Goal: Information Seeking & Learning: Learn about a topic

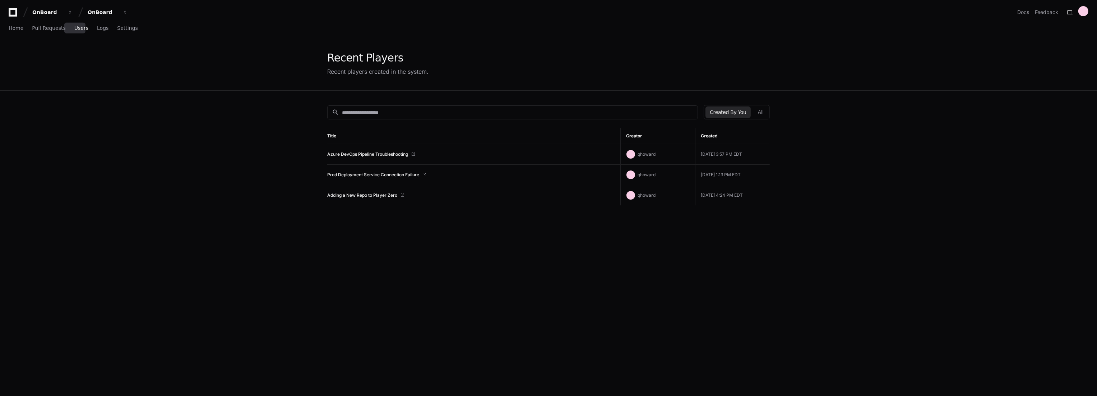
click at [74, 27] on span "Users" at bounding box center [81, 28] width 14 height 4
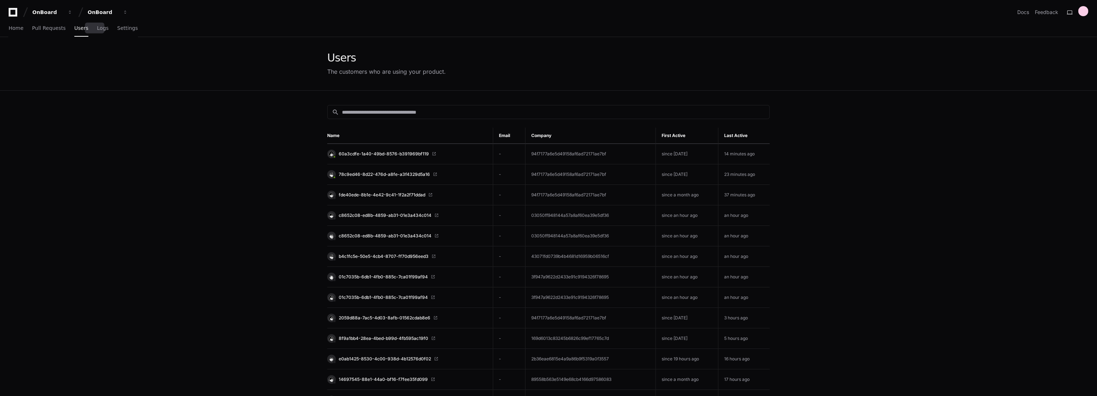
click at [98, 24] on link "Logs" at bounding box center [102, 28] width 11 height 17
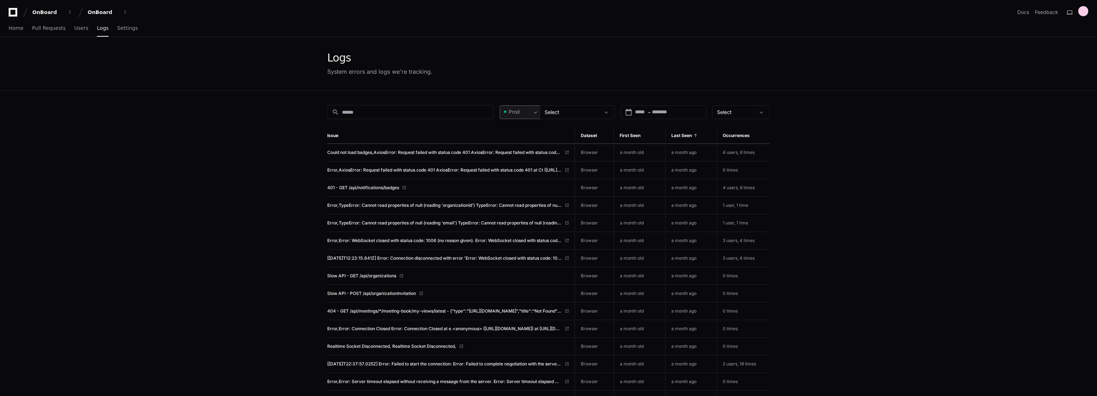
click at [539, 115] on span at bounding box center [535, 112] width 7 height 7
click at [529, 149] on span "Pre-Prod" at bounding box center [522, 149] width 21 height 7
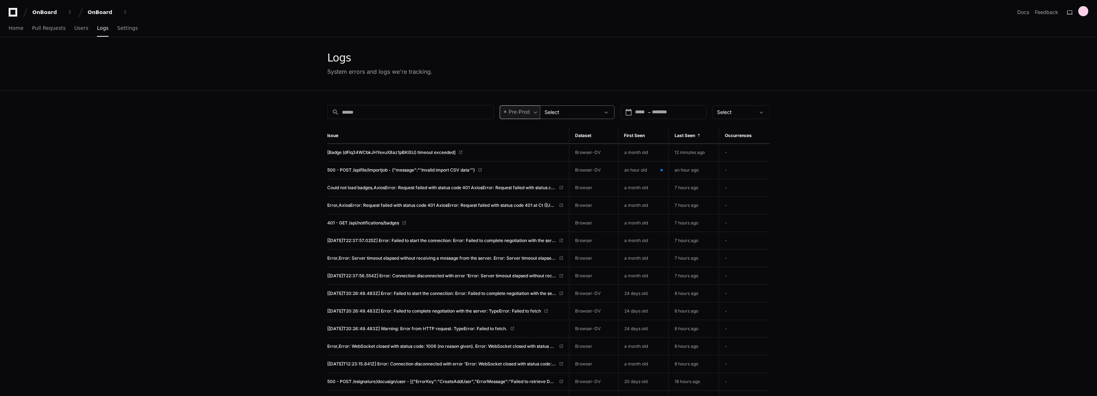
click at [573, 109] on div "Select" at bounding box center [572, 112] width 55 height 7
click at [578, 80] on div at bounding box center [548, 198] width 1097 height 396
click at [119, 28] on span "Settings" at bounding box center [127, 28] width 20 height 4
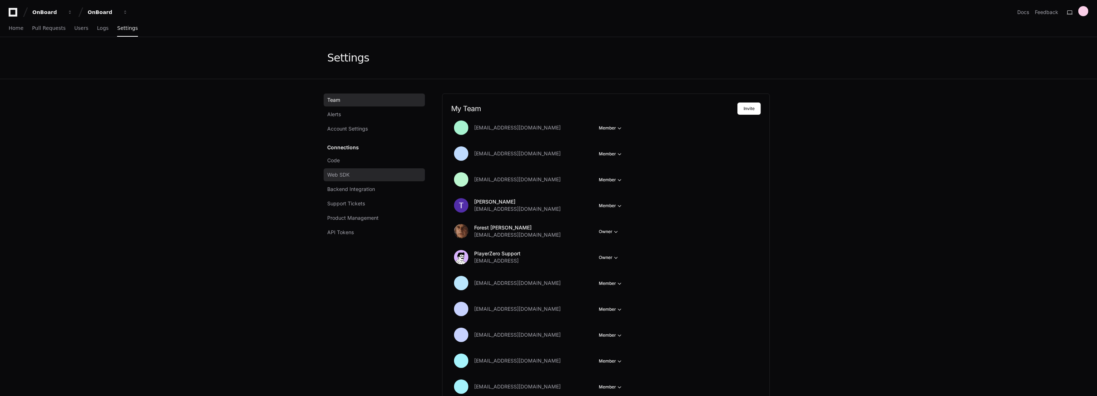
click at [377, 175] on link "Web SDK" at bounding box center [374, 174] width 101 height 13
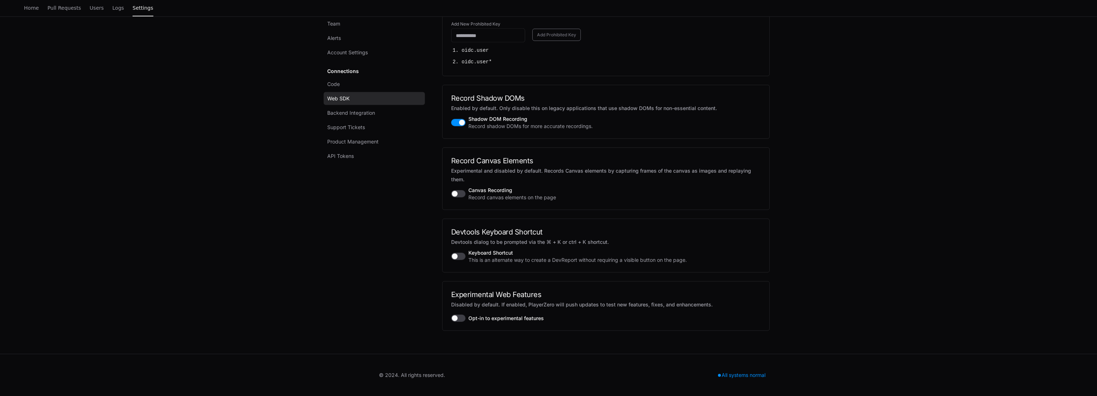
scroll to position [1539, 0]
click at [133, 10] on span "Settings" at bounding box center [143, 8] width 20 height 4
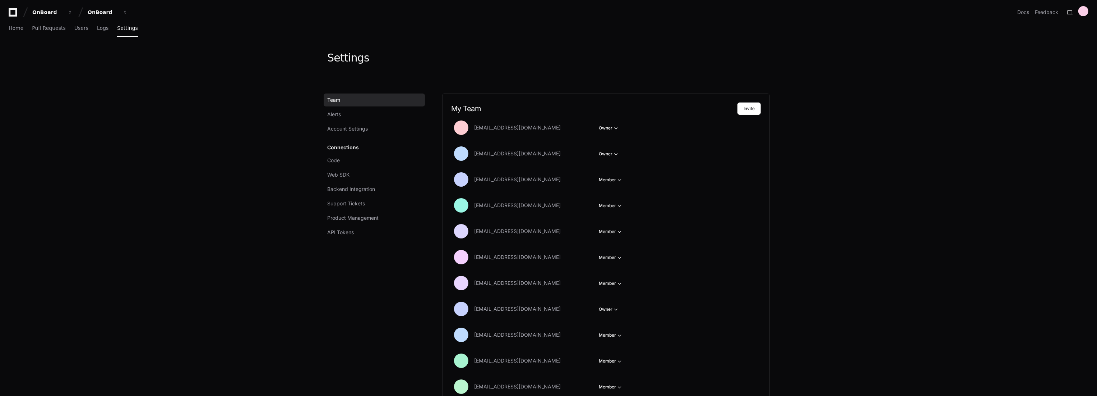
click at [6, 27] on div "Home Pull Requests Users Logs Settings" at bounding box center [548, 28] width 1097 height 17
click at [12, 27] on span "Home" at bounding box center [16, 28] width 15 height 4
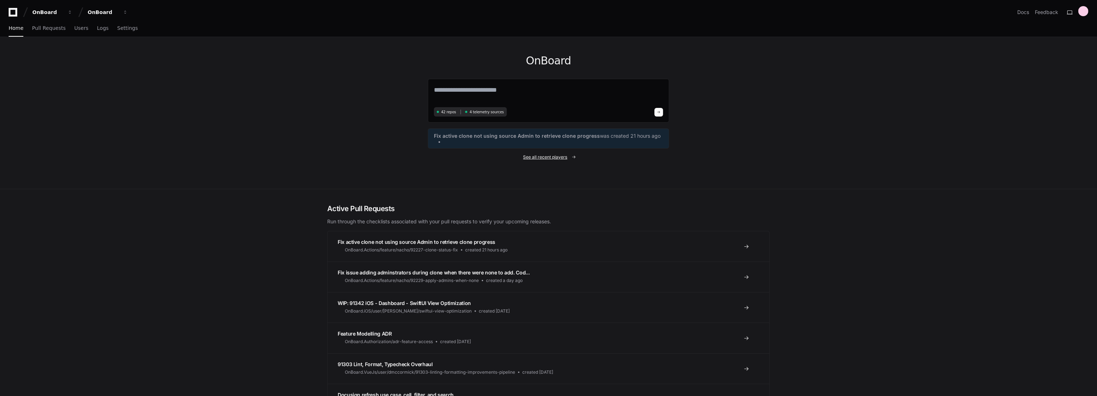
click at [543, 155] on span "See all recent players" at bounding box center [546, 157] width 44 height 6
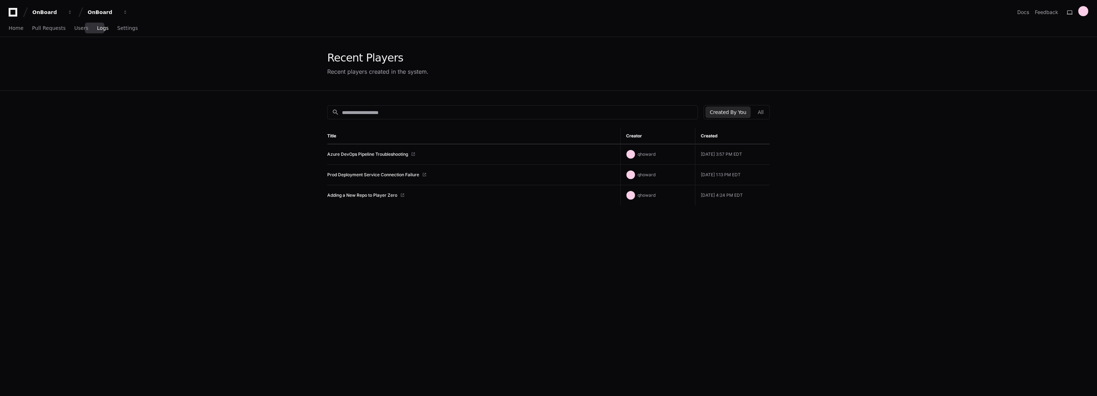
click at [97, 27] on span "Logs" at bounding box center [102, 28] width 11 height 4
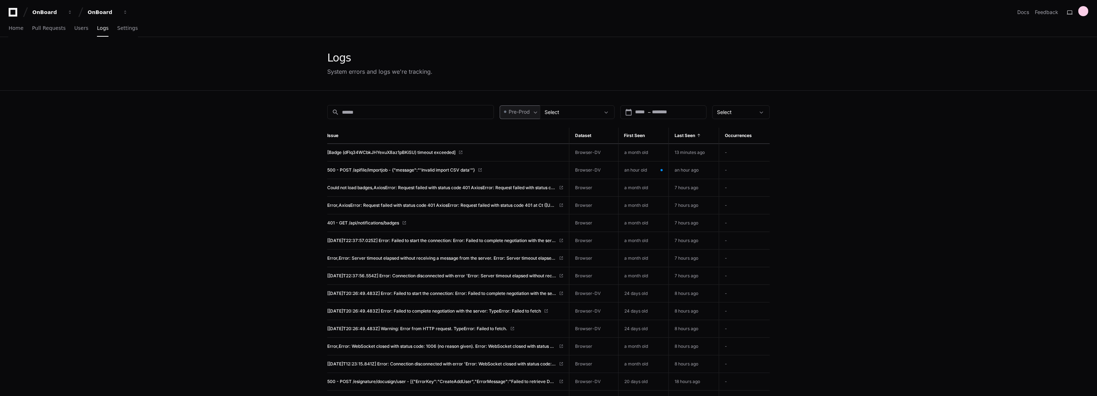
click at [519, 110] on span "Pre-Prod" at bounding box center [519, 111] width 21 height 7
click at [526, 110] on div at bounding box center [548, 198] width 1097 height 396
click at [602, 109] on div at bounding box center [607, 112] width 14 height 7
click at [580, 151] on mat-option "Browser" at bounding box center [578, 152] width 75 height 17
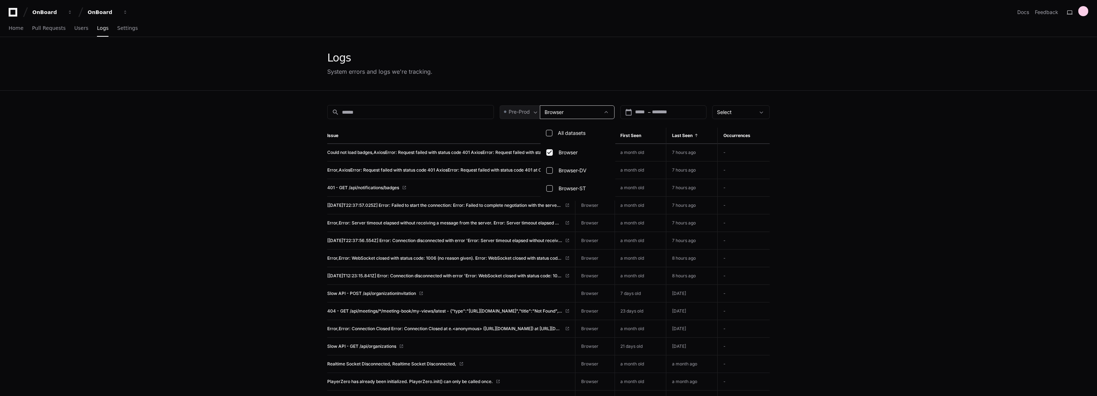
click at [531, 112] on div at bounding box center [548, 198] width 1097 height 396
click at [531, 112] on div "Pre-Prod" at bounding box center [517, 111] width 28 height 7
click at [531, 112] on div at bounding box center [548, 198] width 1097 height 396
click at [535, 111] on span at bounding box center [535, 112] width 7 height 7
click at [522, 128] on span "Prod" at bounding box center [517, 131] width 11 height 7
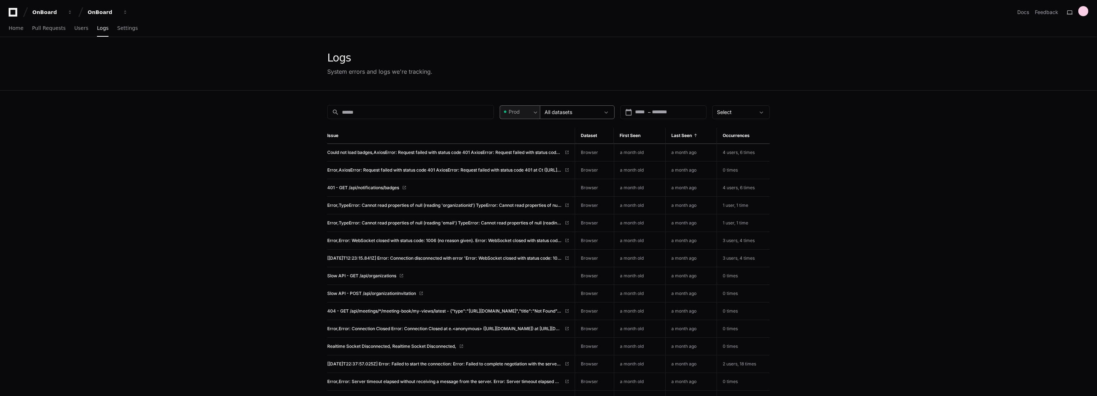
click at [571, 107] on div "All datasets" at bounding box center [577, 112] width 75 height 14
click at [570, 111] on div at bounding box center [548, 198] width 1097 height 396
click at [516, 111] on span "Prod" at bounding box center [514, 111] width 11 height 7
click at [515, 149] on span "Pre-Prod" at bounding box center [522, 149] width 21 height 7
click at [575, 114] on div "Browser" at bounding box center [572, 112] width 55 height 7
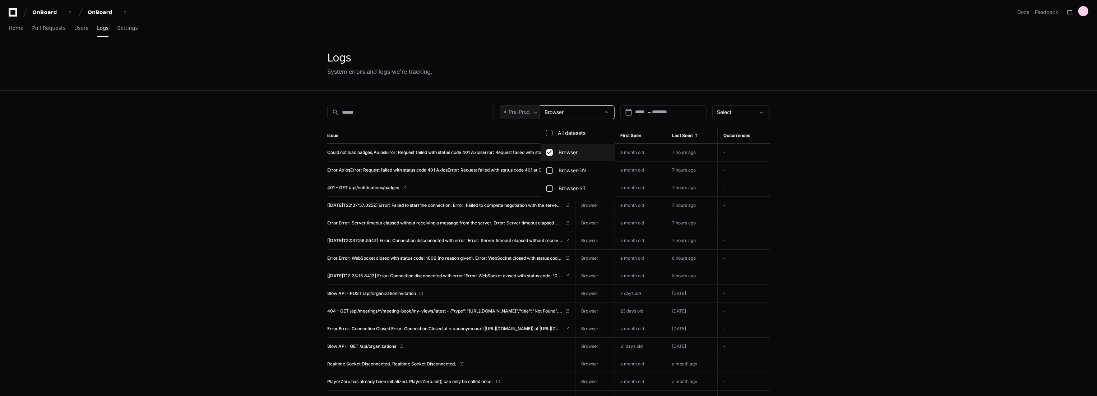
click at [575, 109] on div at bounding box center [548, 198] width 1097 height 396
click at [602, 111] on div at bounding box center [607, 112] width 14 height 7
click at [98, 13] on div at bounding box center [548, 198] width 1097 height 396
click at [63, 10] on div "OnBoard" at bounding box center [47, 12] width 31 height 7
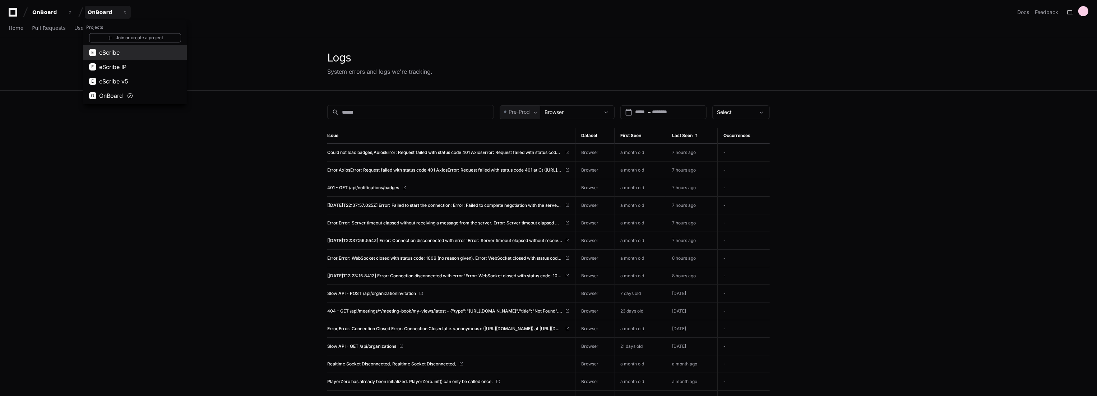
click at [128, 54] on button "E eScribe" at bounding box center [134, 52] width 103 height 14
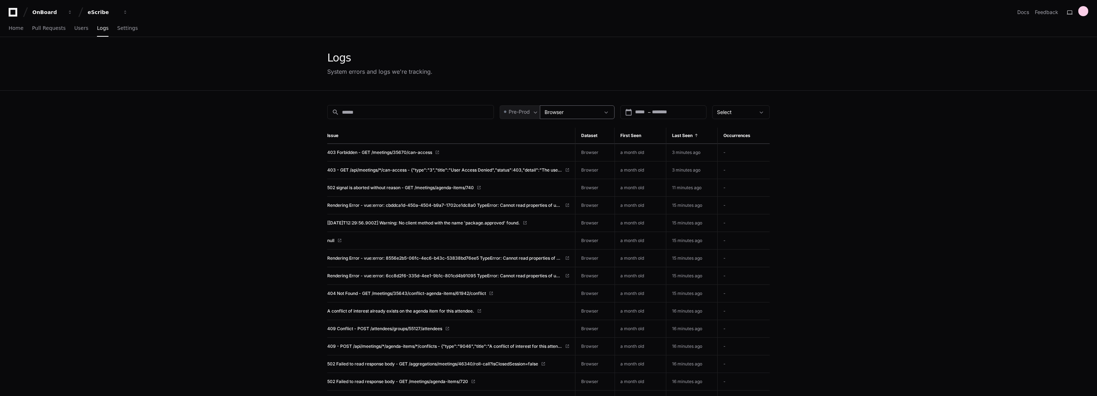
click at [597, 110] on div "Browser" at bounding box center [572, 112] width 55 height 7
click at [529, 112] on div at bounding box center [548, 198] width 1097 height 396
click at [529, 112] on span "Pre-Prod" at bounding box center [519, 111] width 21 height 7
click at [531, 142] on mat-option "Pre-Prod" at bounding box center [529, 149] width 57 height 17
click at [563, 111] on span "Browser" at bounding box center [554, 112] width 19 height 6
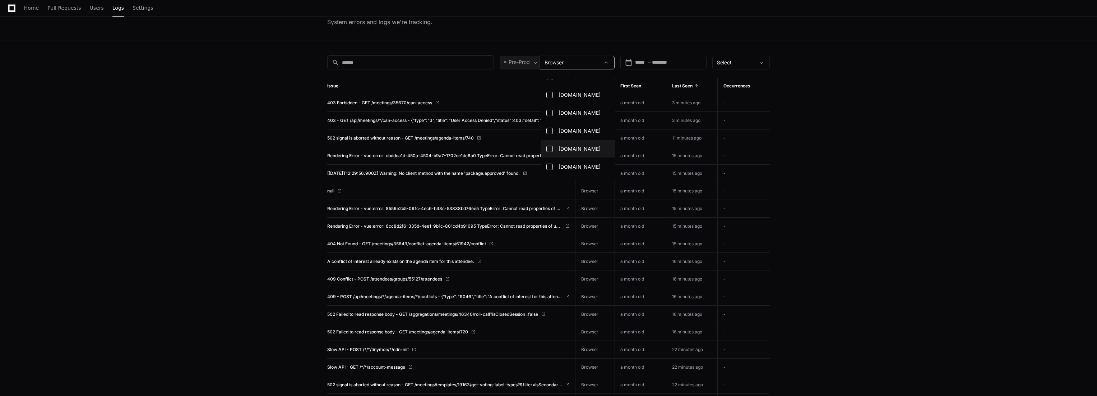
scroll to position [40, 0]
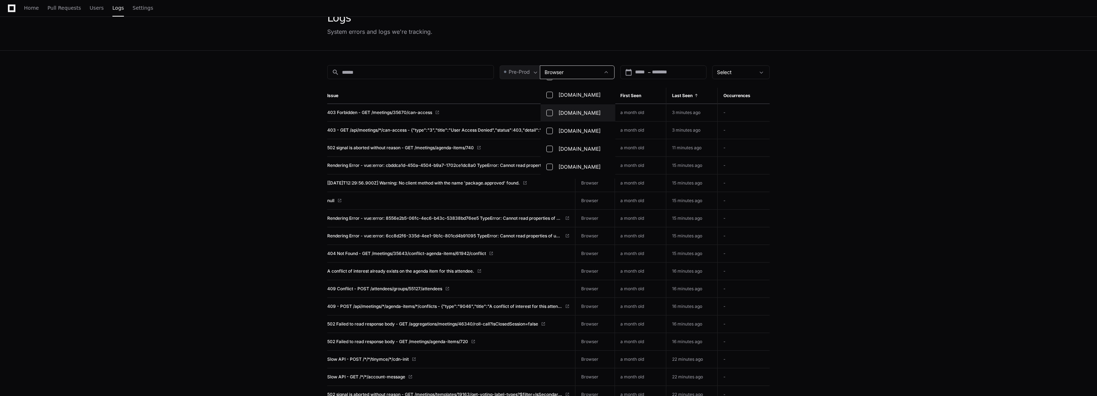
click at [584, 113] on span "eSCRIBE.Meetings.Data" at bounding box center [580, 112] width 42 height 7
click at [568, 70] on div at bounding box center [548, 198] width 1097 height 396
click at [578, 71] on span "Browser, eSCRIBE.Meetings.Data" at bounding box center [577, 72] width 64 height 6
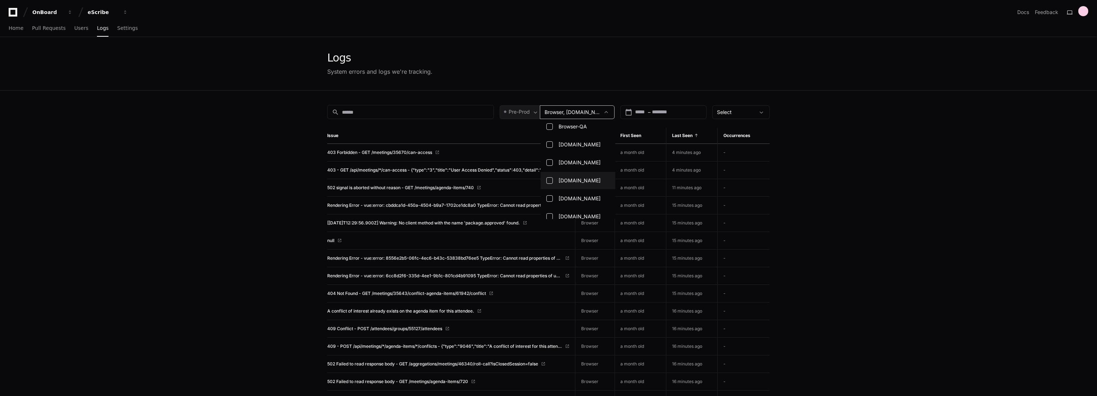
scroll to position [0, 0]
click at [393, 148] on div at bounding box center [548, 198] width 1097 height 396
click at [604, 109] on span at bounding box center [606, 112] width 7 height 7
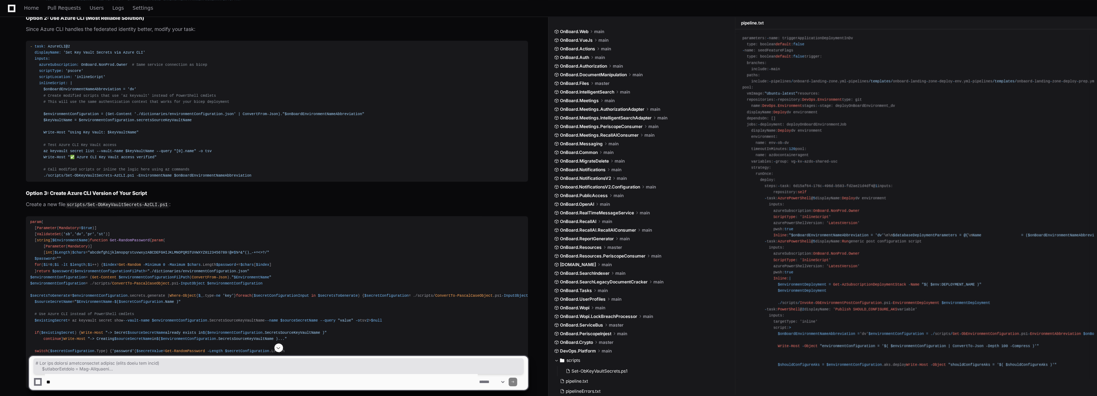
scroll to position [3397, 0]
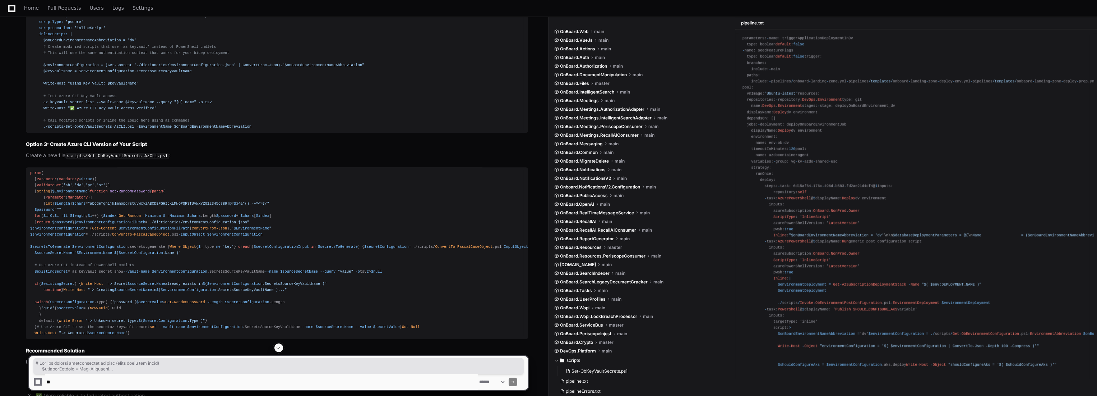
paste textarea "**********"
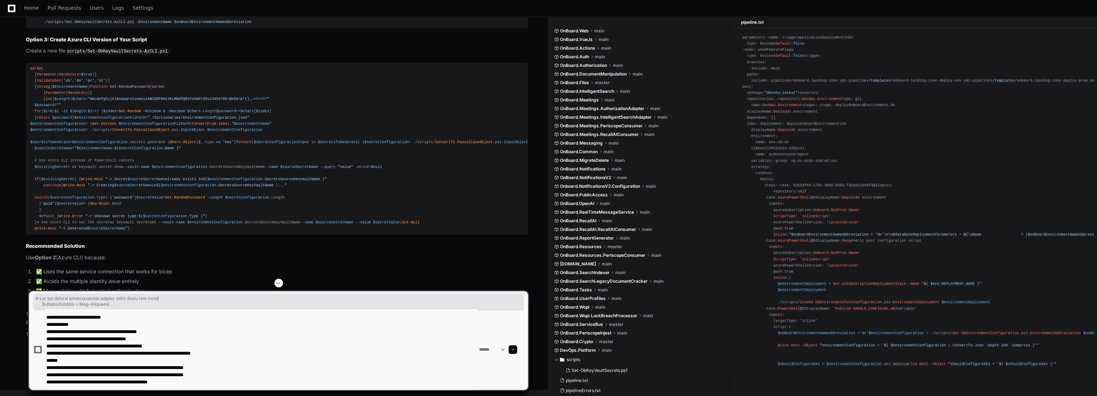
scroll to position [3836, 0]
type textarea "**********"
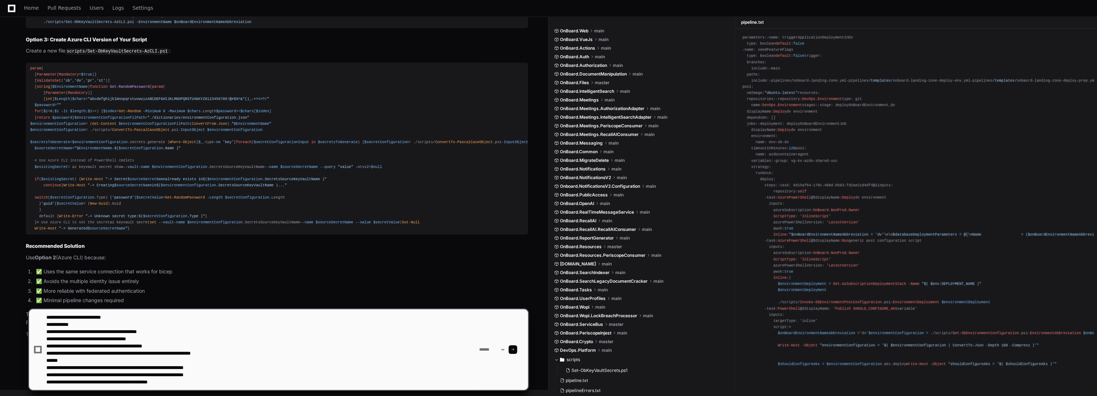
click at [515, 350] on span at bounding box center [513, 349] width 4 height 4
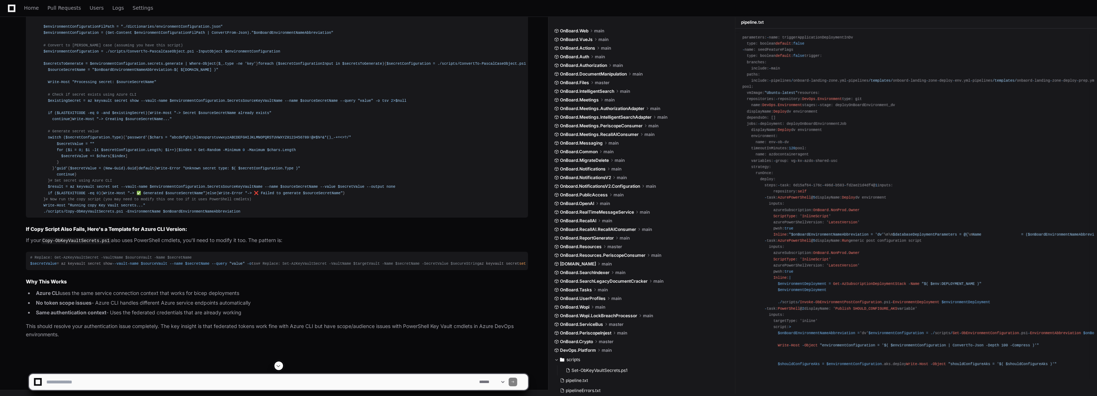
scroll to position [4324, 0]
